Goal: Obtain resource: Download file/media

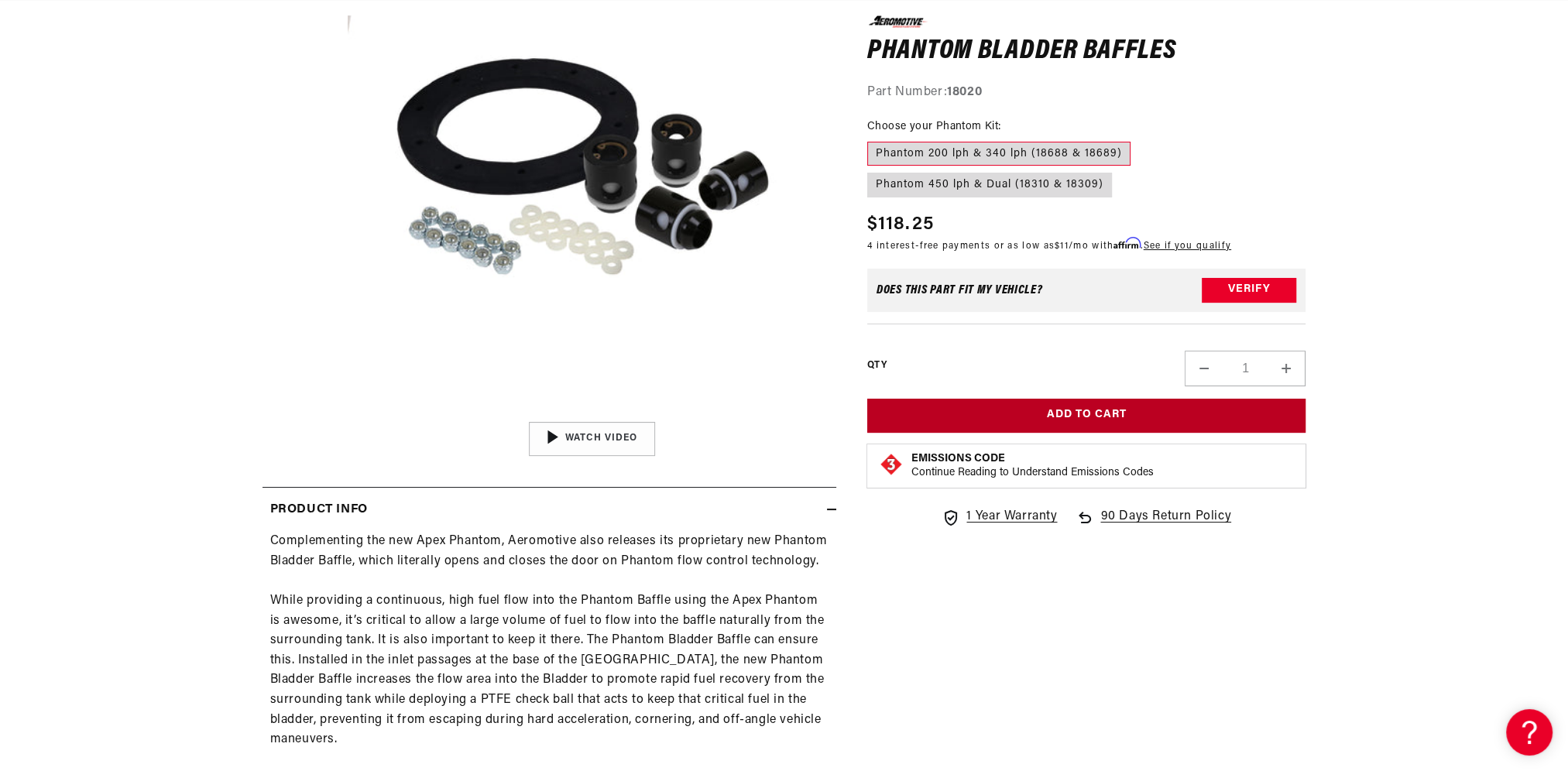
scroll to position [310, 0]
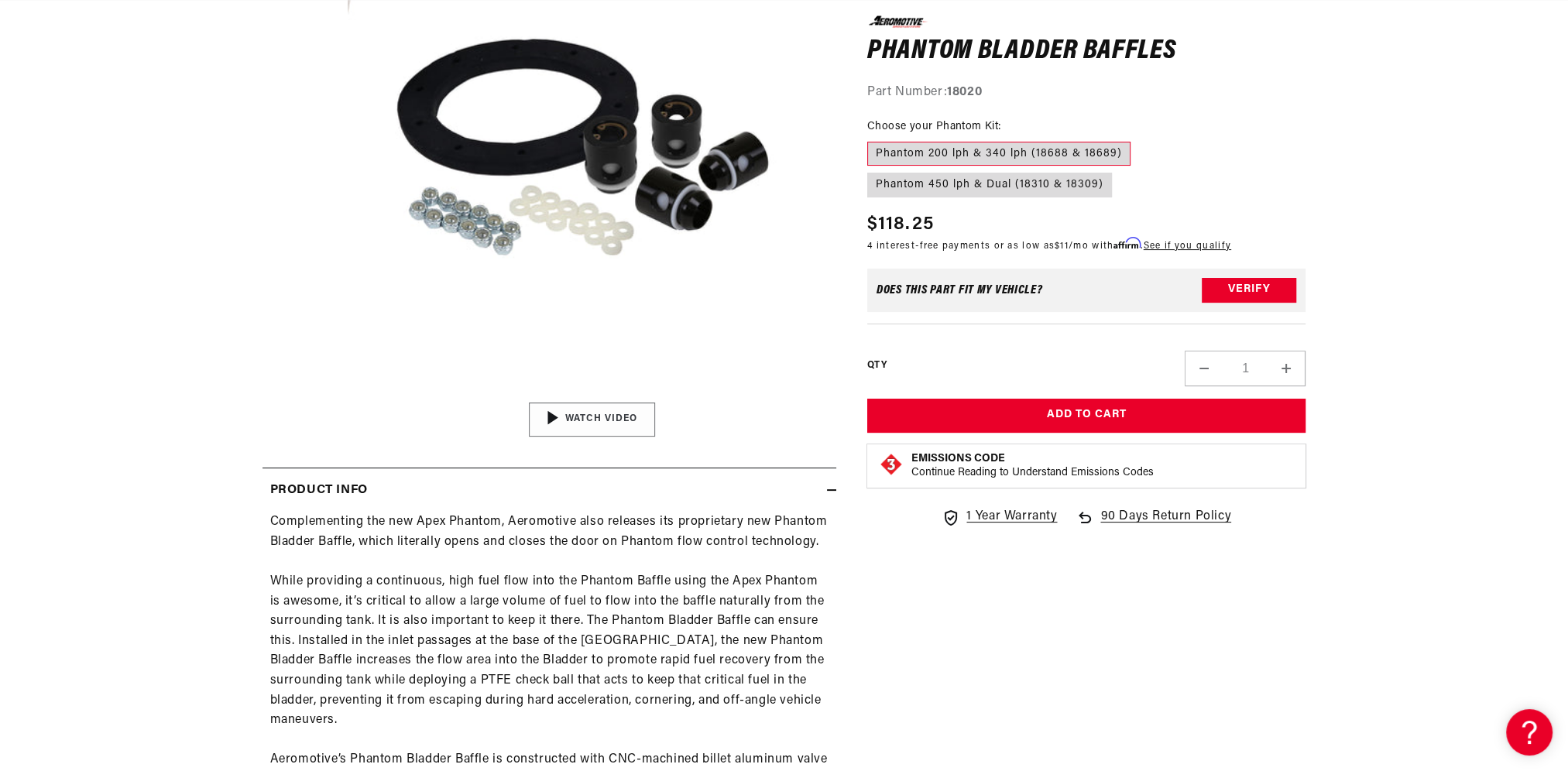
click at [572, 425] on div "02:09" at bounding box center [591, 419] width 234 height 131
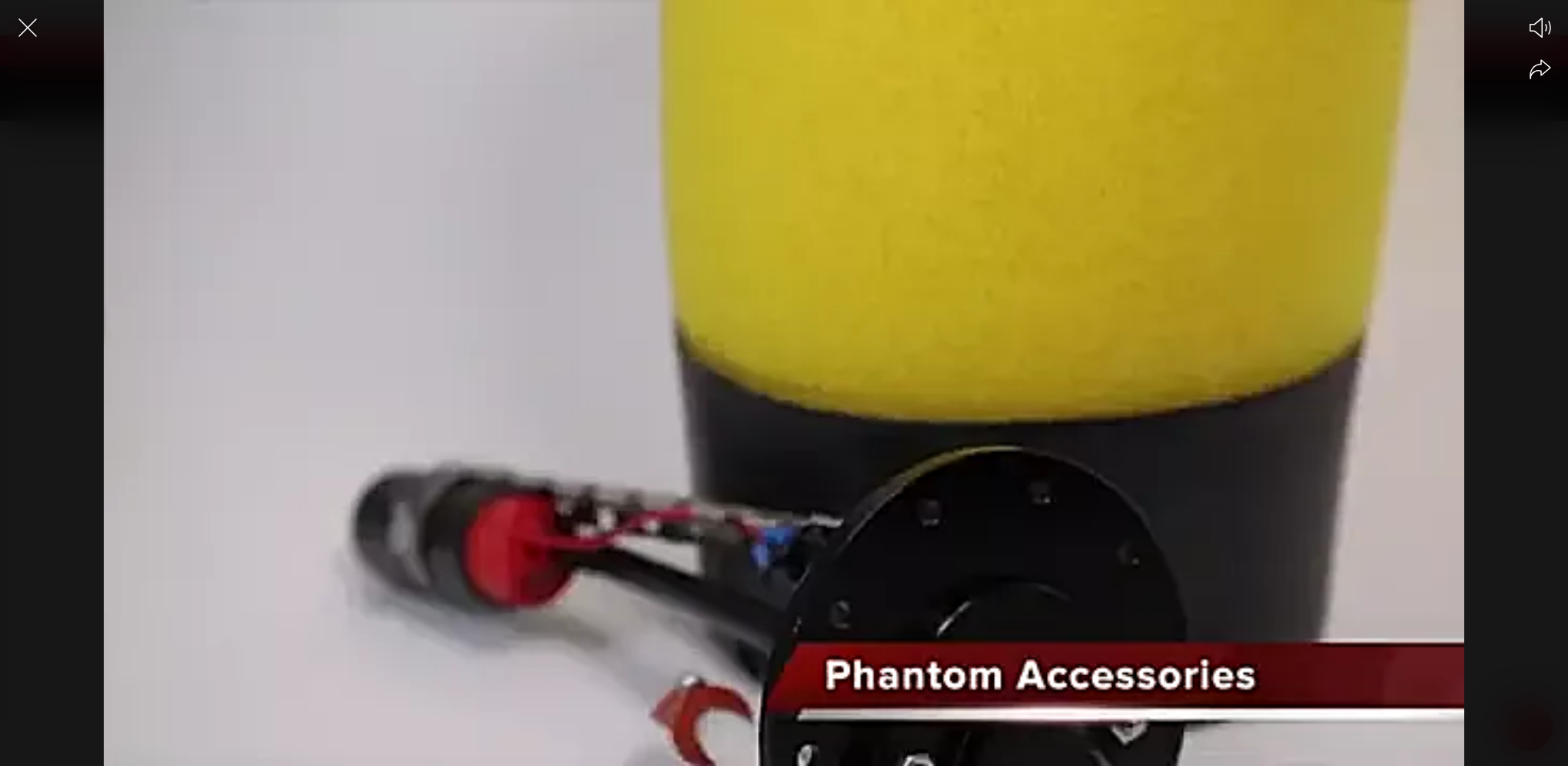
scroll to position [0, 0]
click at [1520, 333] on div at bounding box center [784, 410] width 1568 height 713
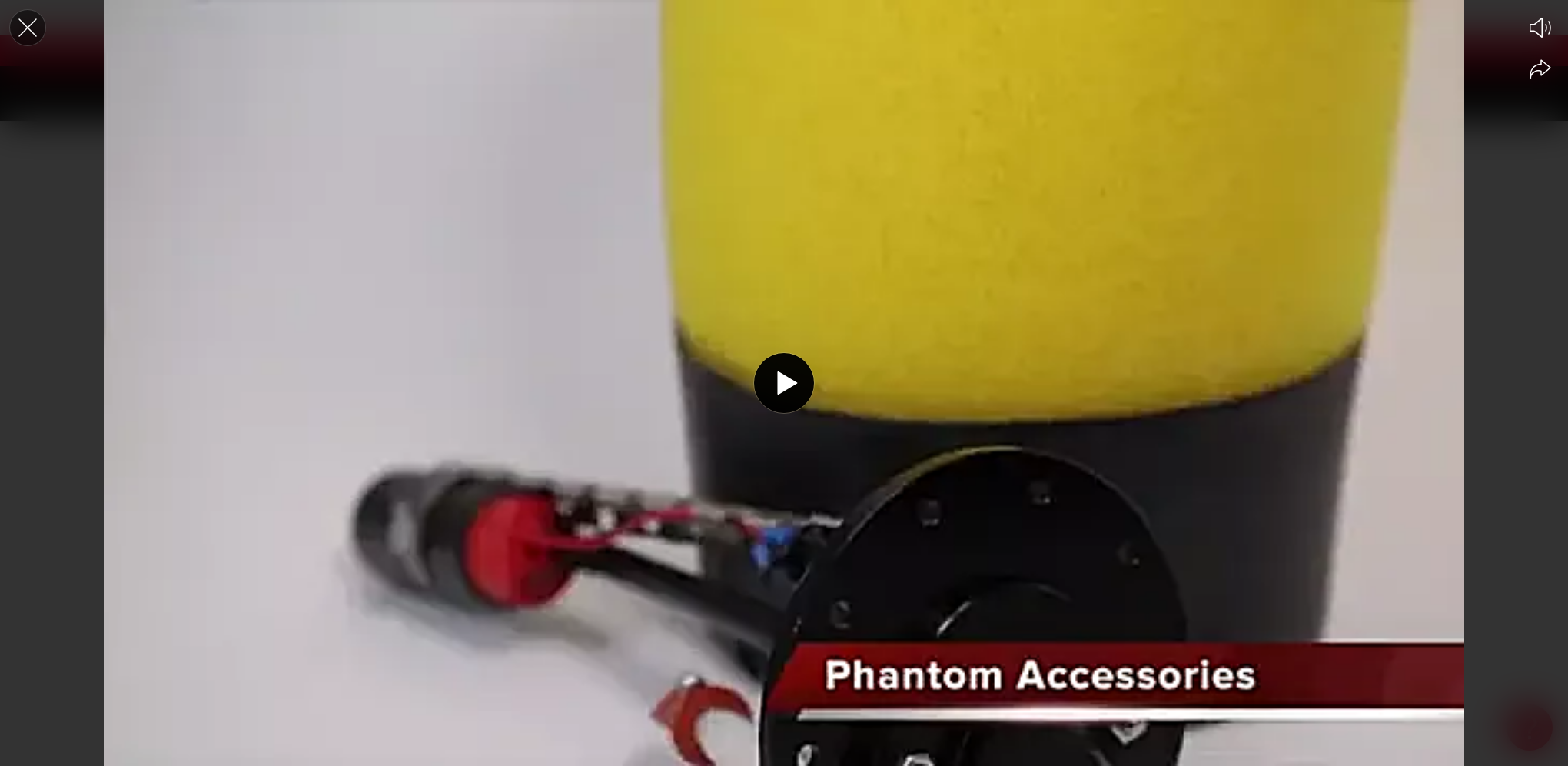
click at [16, 35] on icon "Close the video player" at bounding box center [28, 28] width 34 height 34
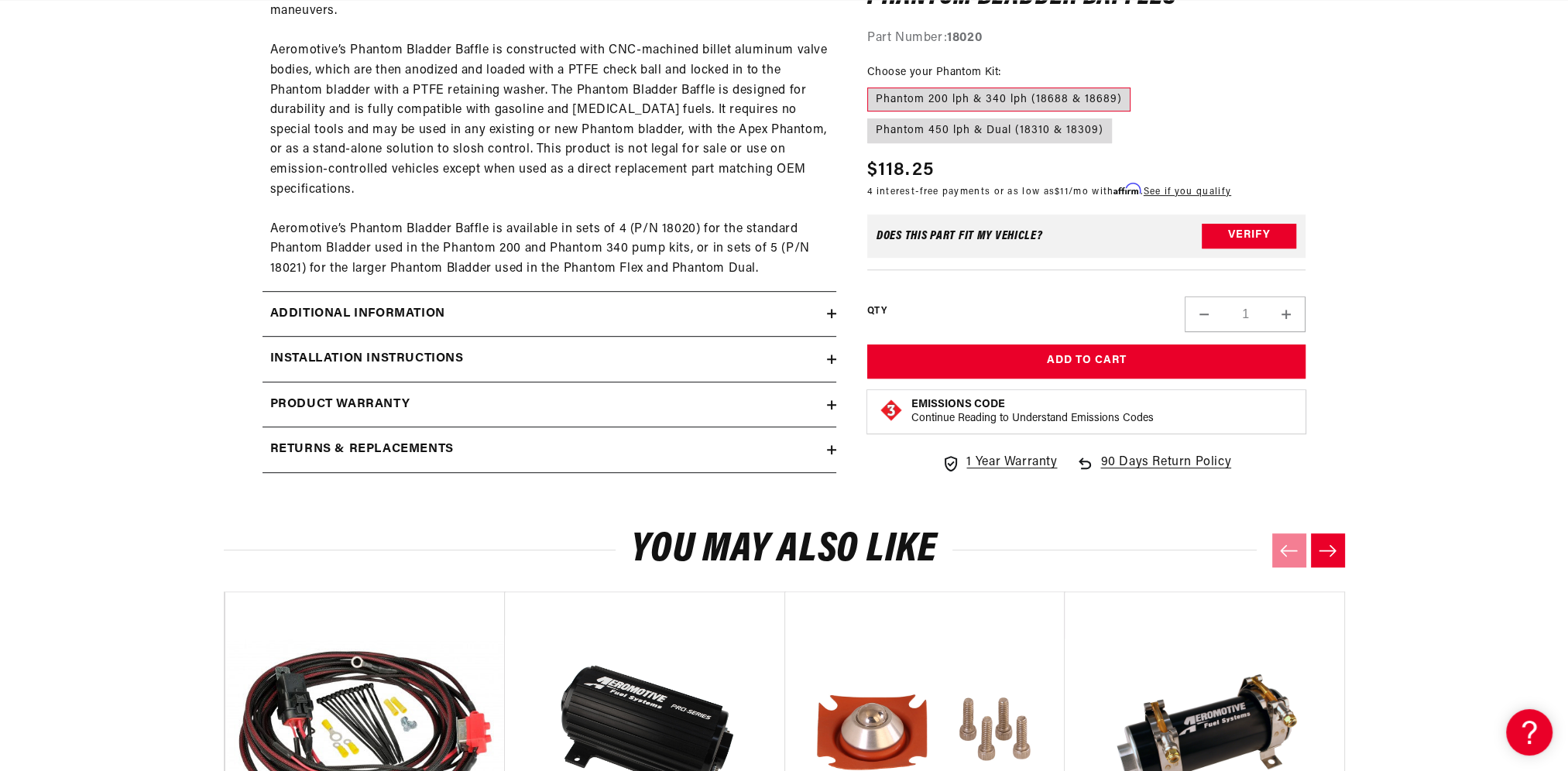
scroll to position [1085, 0]
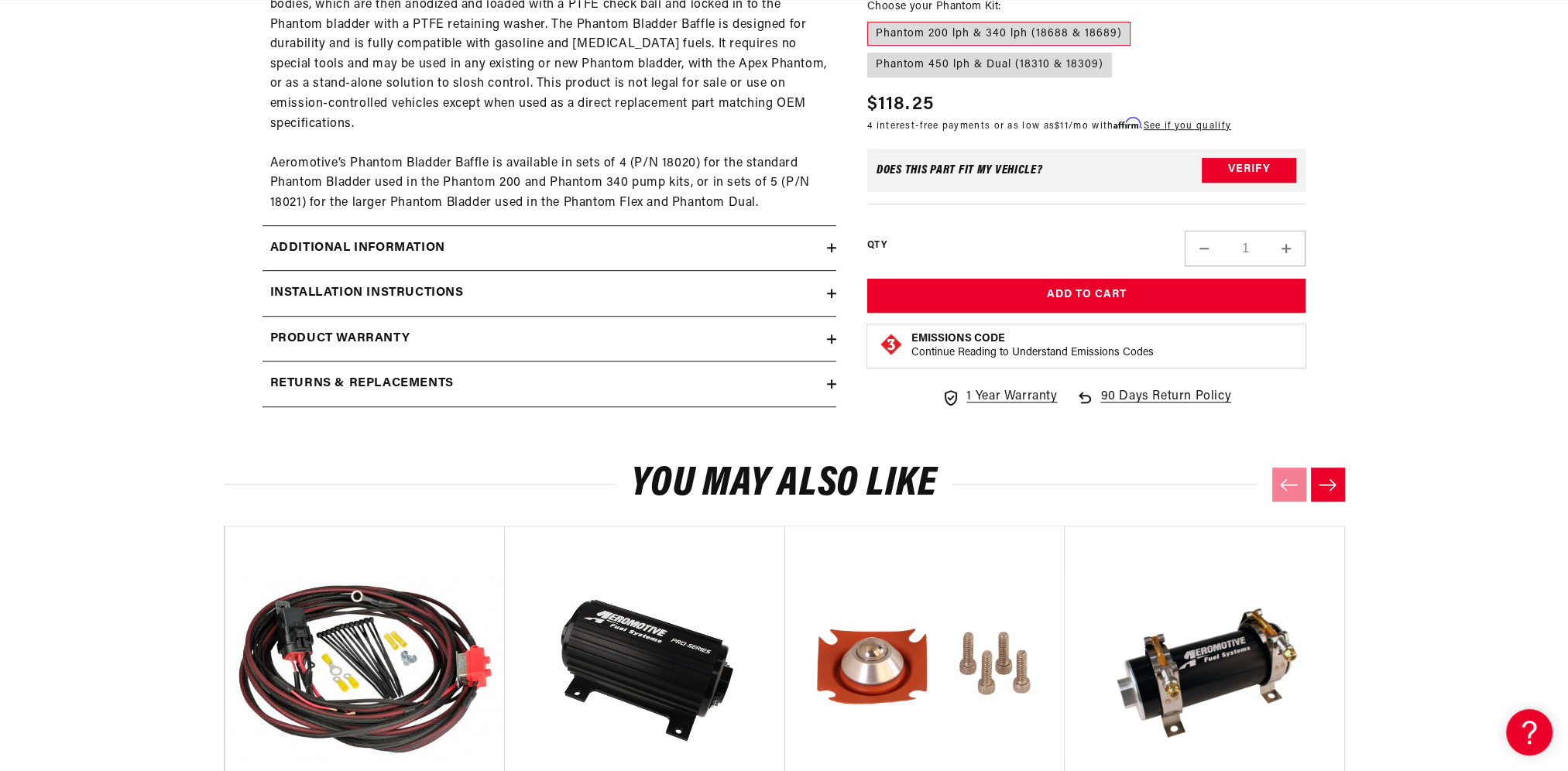
click at [406, 294] on h2 "Installation Instructions" at bounding box center [367, 293] width 193 height 20
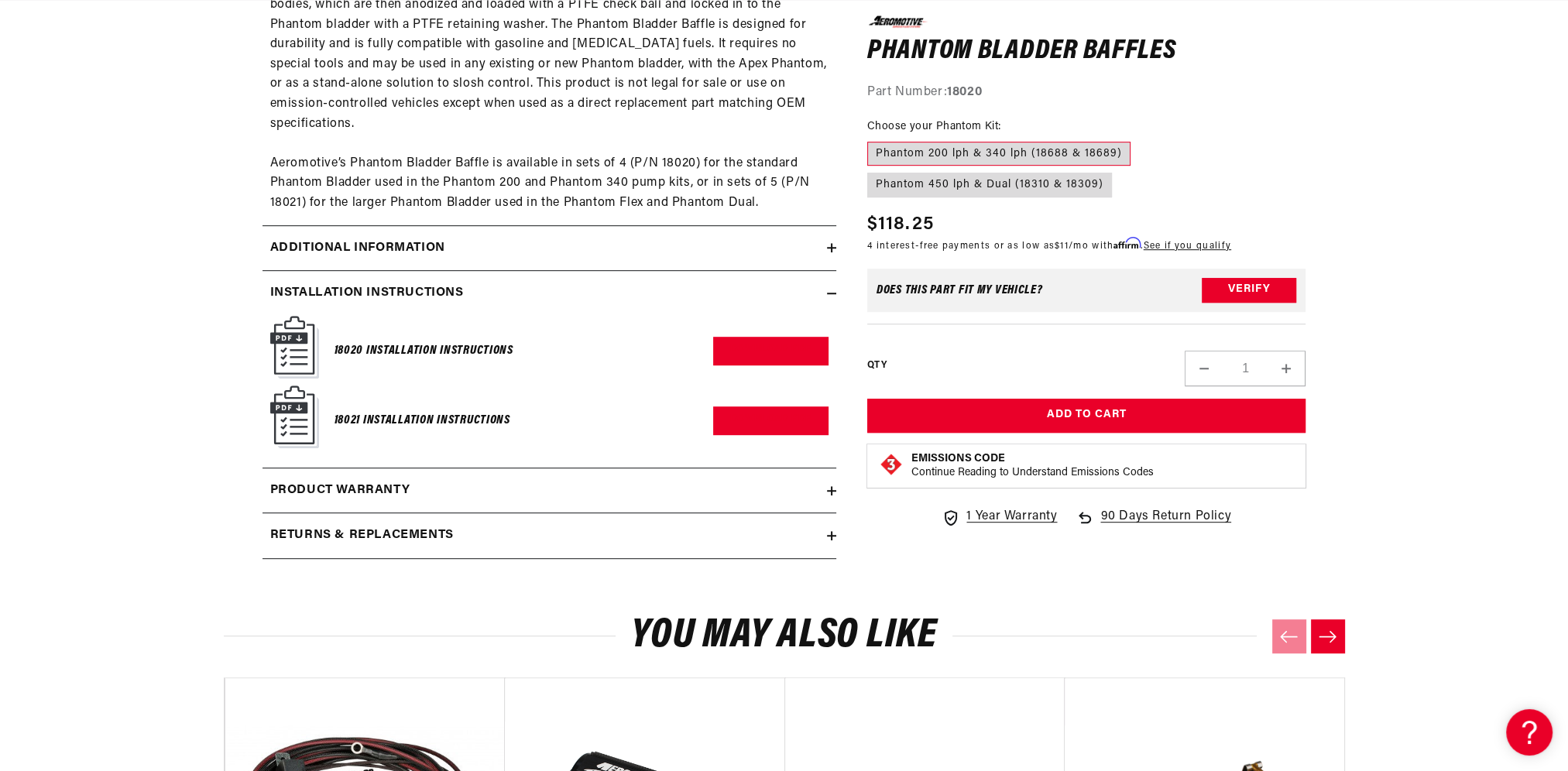
scroll to position [0, 1963]
click at [391, 254] on h2 "Additional information" at bounding box center [358, 248] width 175 height 20
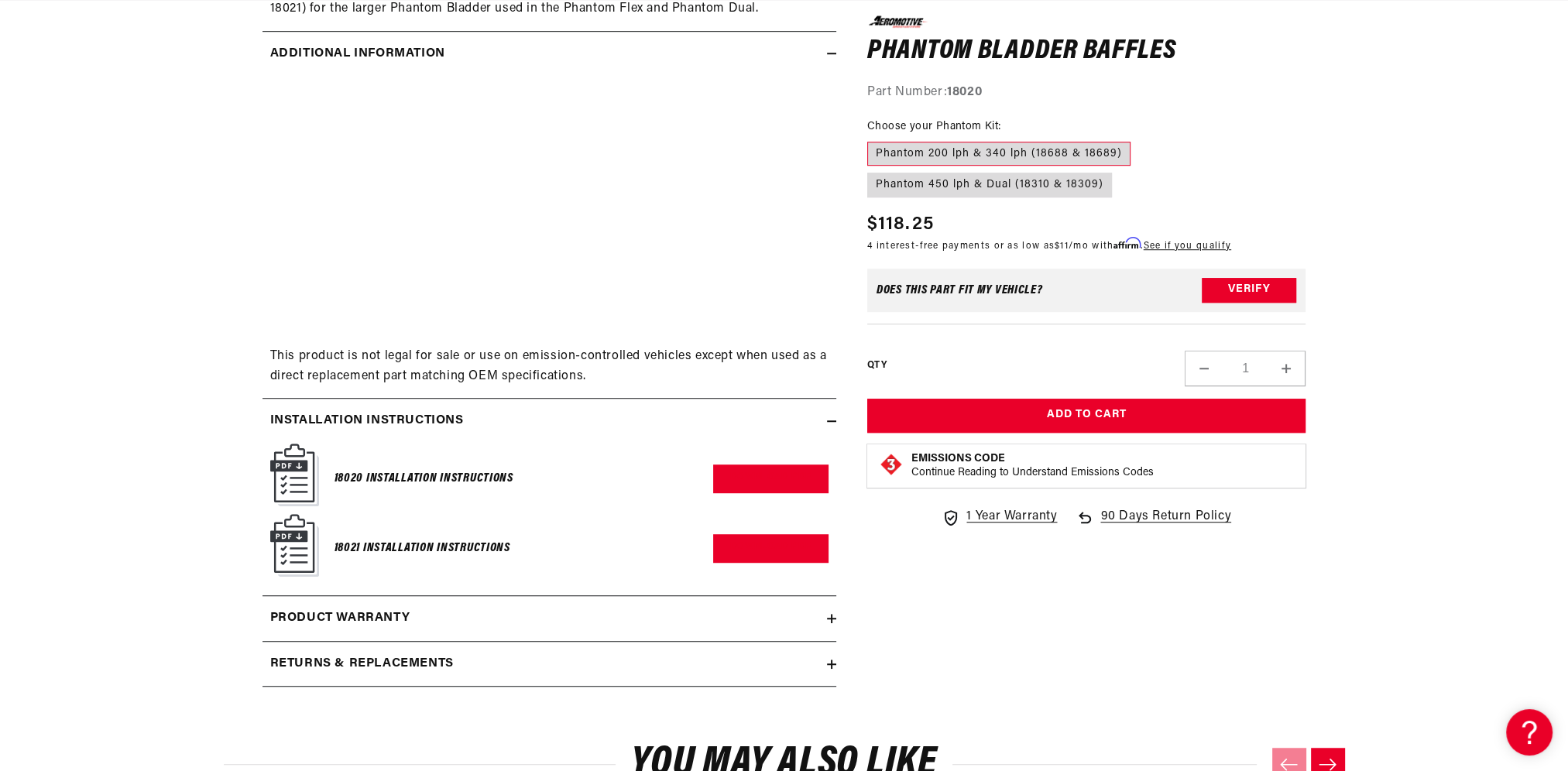
scroll to position [1317, 0]
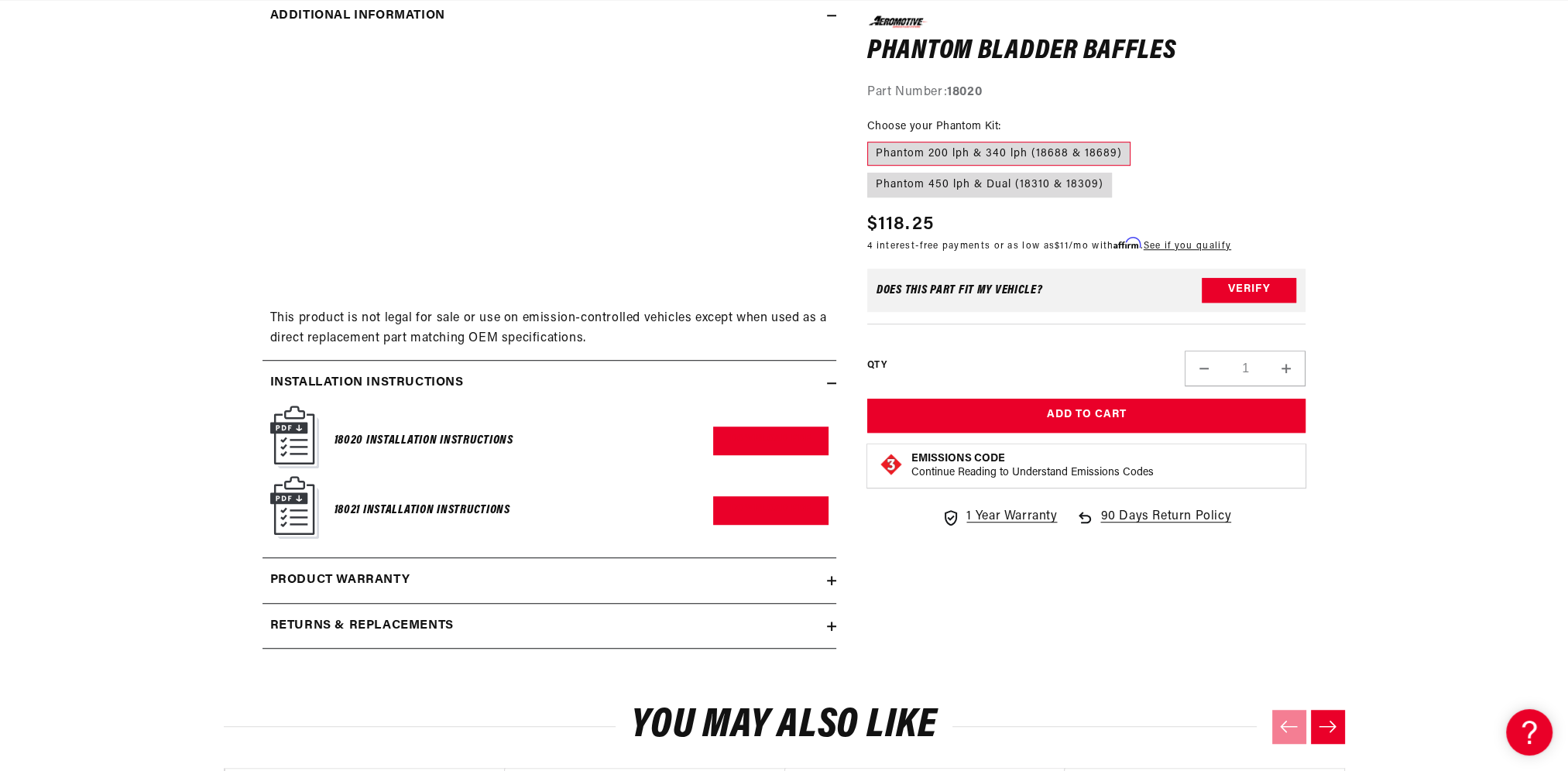
click at [399, 623] on h2 "Returns & replacements" at bounding box center [362, 627] width 183 height 20
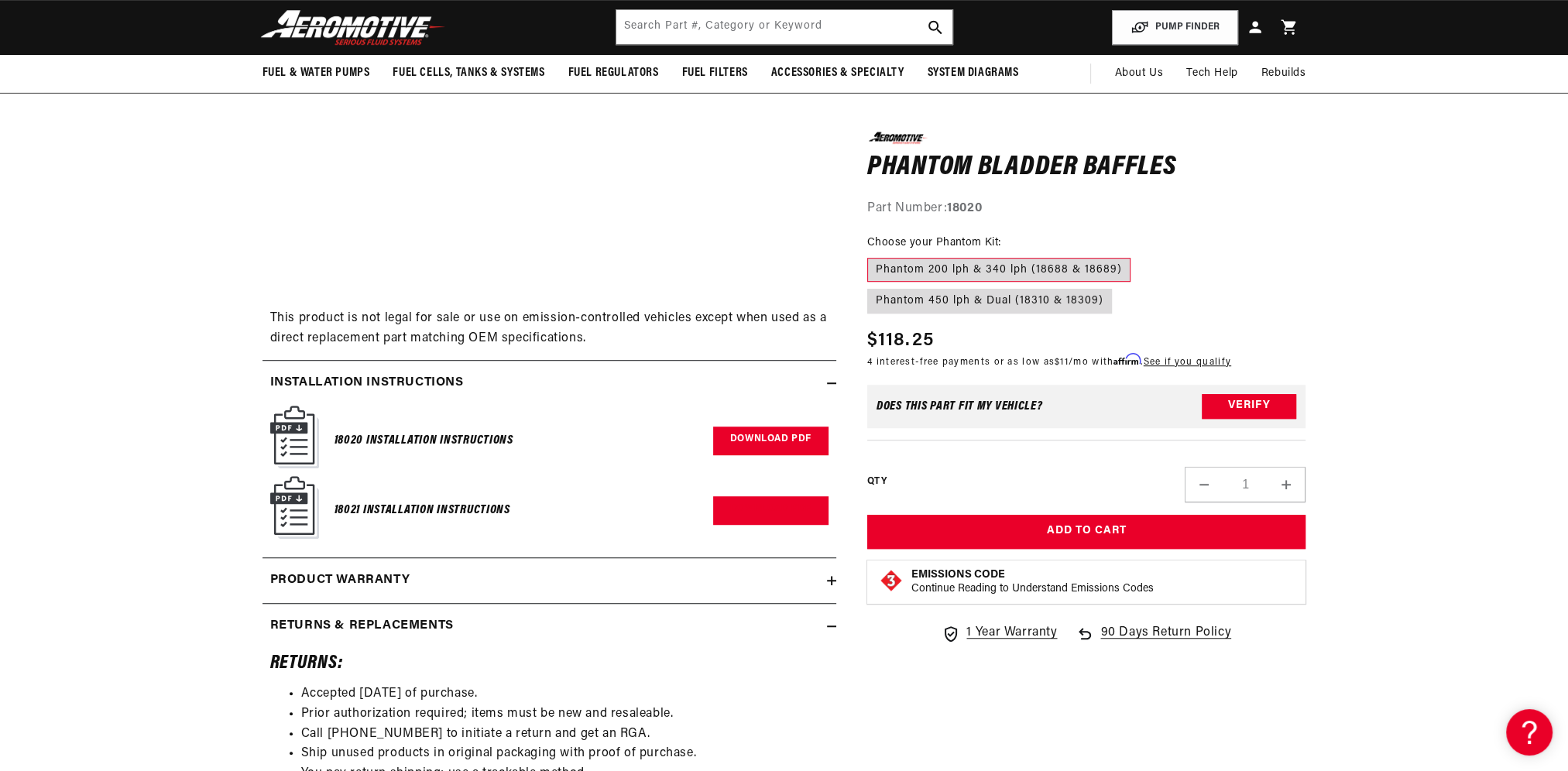
scroll to position [0, 1963]
click at [740, 442] on link "Download PDF" at bounding box center [771, 440] width 116 height 29
click at [756, 512] on link "Download PDF" at bounding box center [771, 510] width 116 height 29
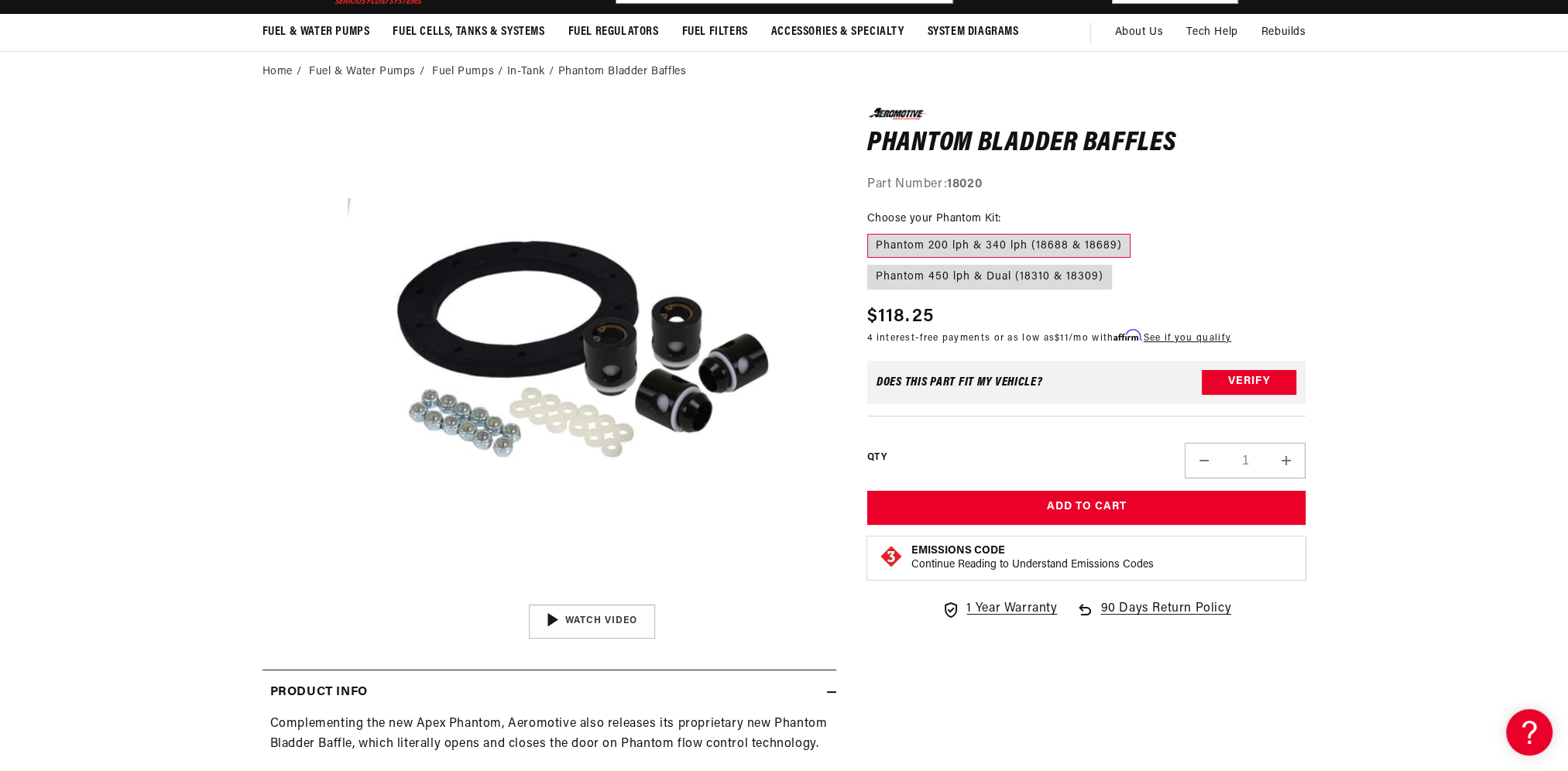
scroll to position [0, 0]
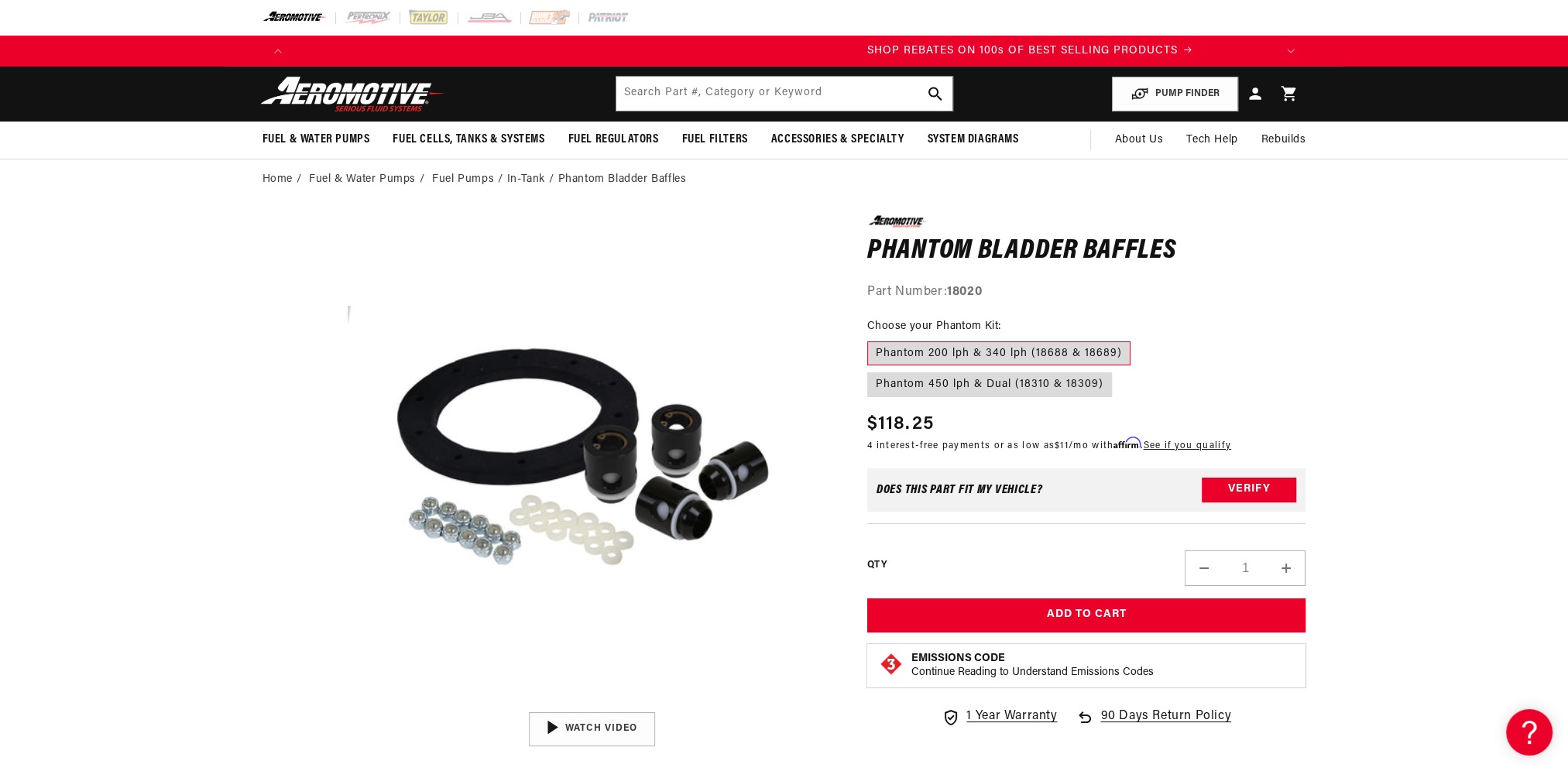
click at [526, 175] on li "In-Tank" at bounding box center [532, 179] width 51 height 17
click at [471, 179] on link "Fuel Pumps" at bounding box center [463, 179] width 62 height 17
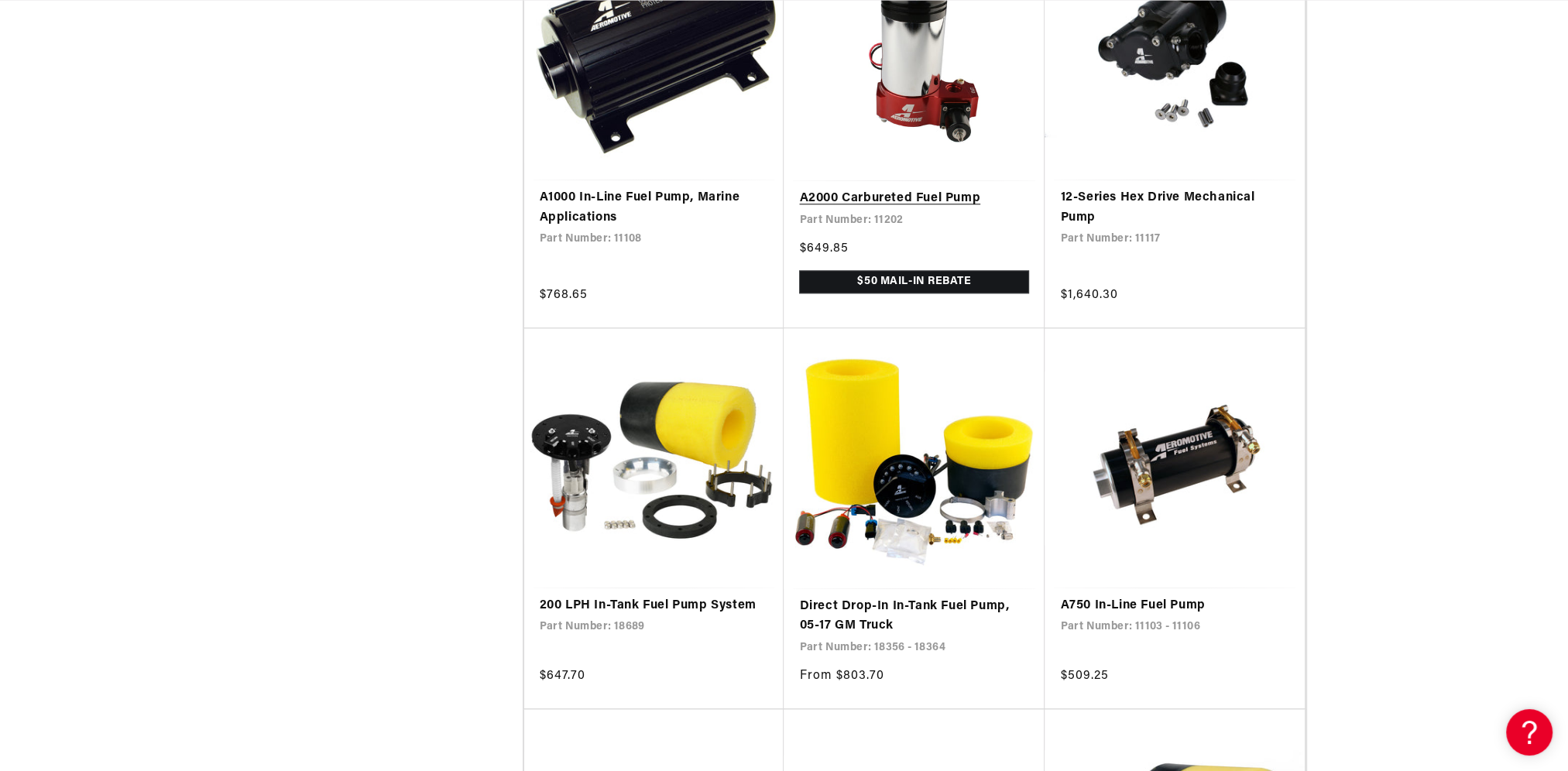
scroll to position [2245, 0]
